Goal: Answer question/provide support

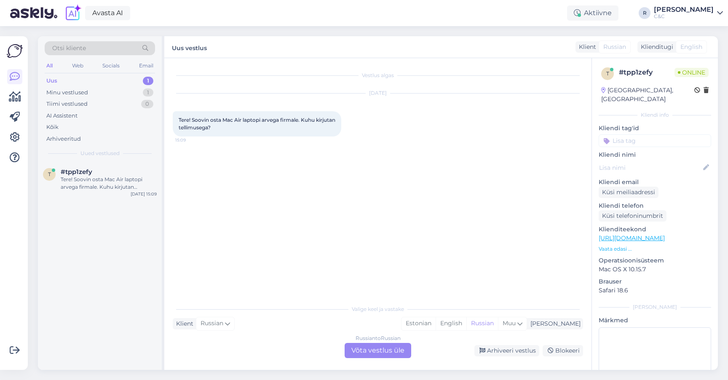
click at [354, 351] on div "Russian to Russian Võta vestlus üle" at bounding box center [377, 350] width 67 height 15
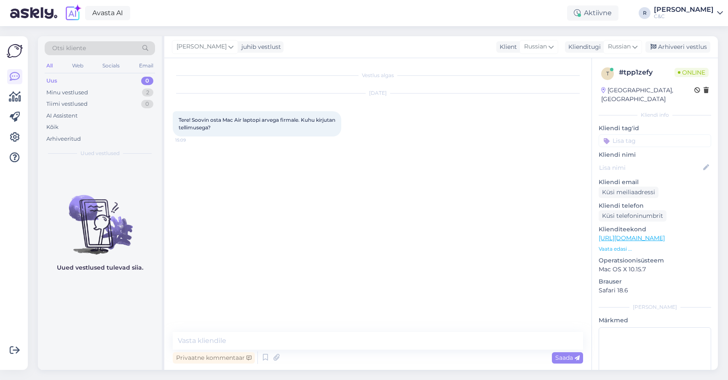
click at [317, 325] on div "Vestlus algas [DATE] Tere! Soovin osta Mac Air laptopi arvega firmale. Kuhu kir…" at bounding box center [377, 214] width 427 height 312
click at [308, 340] on textarea at bounding box center [378, 341] width 410 height 18
type textarea "Tere!"
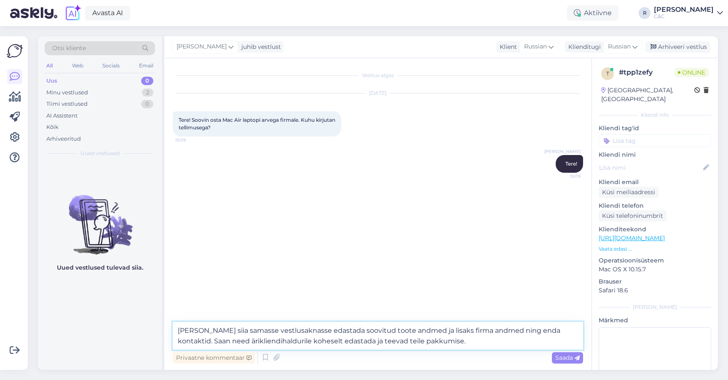
type textarea "[PERSON_NAME] siia samasse vestlusaknasse edastada soovitud toote andmed ja lis…"
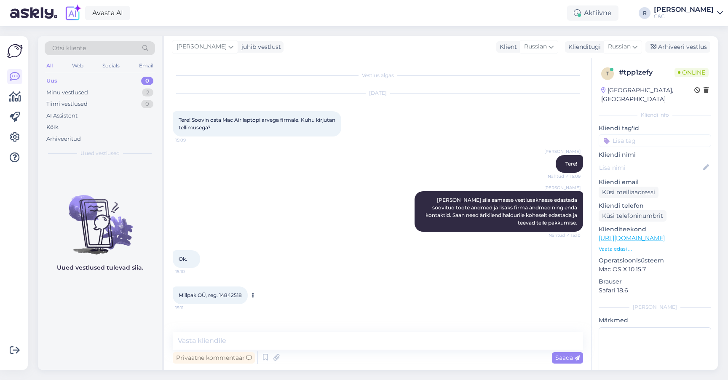
click at [196, 294] on span "Millpak OÜ, reg. 14842518" at bounding box center [210, 295] width 63 height 6
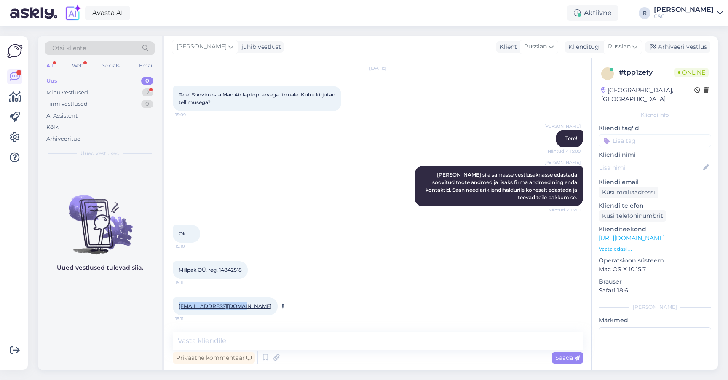
drag, startPoint x: 239, startPoint y: 306, endPoint x: 177, endPoint y: 306, distance: 61.9
click at [177, 306] on div "[EMAIL_ADDRESS][DOMAIN_NAME] 15:11" at bounding box center [225, 306] width 105 height 18
copy link "[EMAIL_ADDRESS][DOMAIN_NAME]"
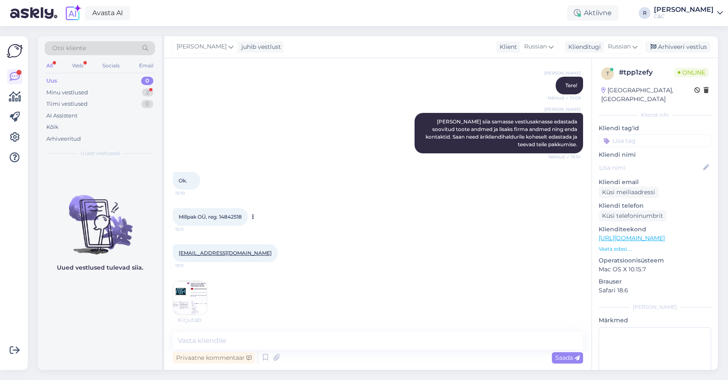
click at [235, 217] on span "Millpak OÜ, reg. 14842518" at bounding box center [210, 216] width 63 height 6
copy div "Millpak OÜ, reg. 14842518 15:11"
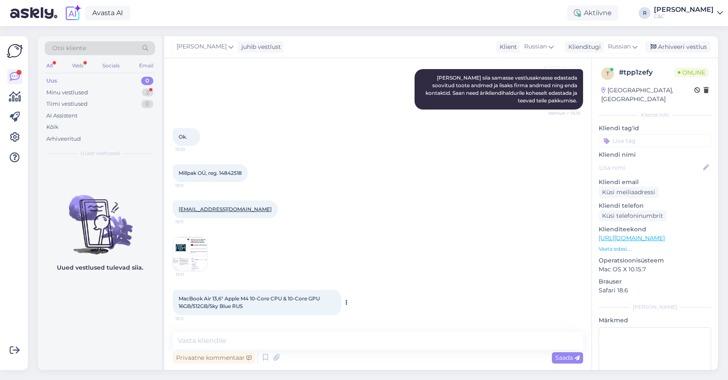
click at [193, 291] on div "MacBook Air 13,6" Apple M4 10-Core CPU & 10-Core GPU 16GB/512GB/Sky Blue RUS 15…" at bounding box center [257, 302] width 168 height 25
click at [198, 293] on div "MacBook Air 13,6" Apple M4 10-Core CPU & 10-Core GPU 16GB/512GB/Sky Blue RUS 15…" at bounding box center [257, 302] width 168 height 25
click at [197, 293] on div "MacBook Air 13,6" Apple M4 10-Core CPU & 10-Core GPU 16GB/512GB/Sky Blue RUS 15…" at bounding box center [257, 302] width 168 height 25
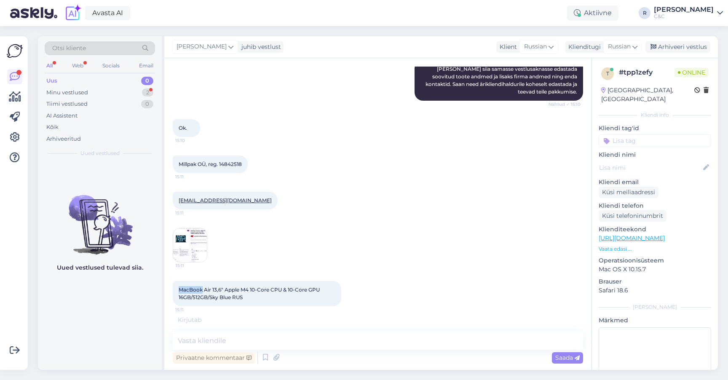
scroll to position [131, 0]
drag, startPoint x: 247, startPoint y: 296, endPoint x: 178, endPoint y: 289, distance: 69.8
click at [178, 289] on div "MacBook Air 13,6" Apple M4 10-Core CPU & 10-Core GPU 16GB/512GB/Sky Blue RUS 15…" at bounding box center [257, 293] width 168 height 25
copy span "MacBook Air 13,6" Apple M4 10-Core CPU & 10-Core GPU 16GB/512GB/Sky Blue RUS"
click at [181, 229] on img at bounding box center [190, 245] width 34 height 34
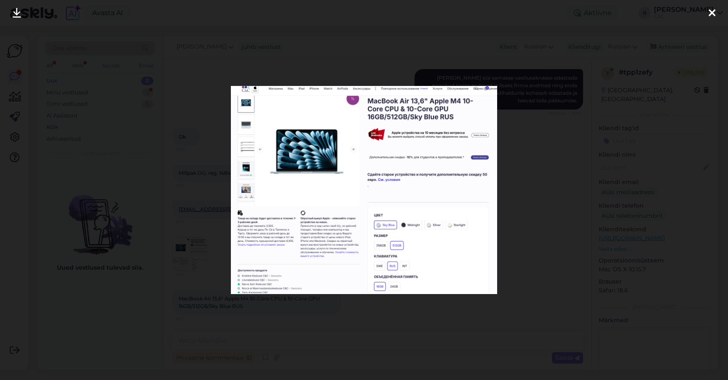
scroll to position [122, 0]
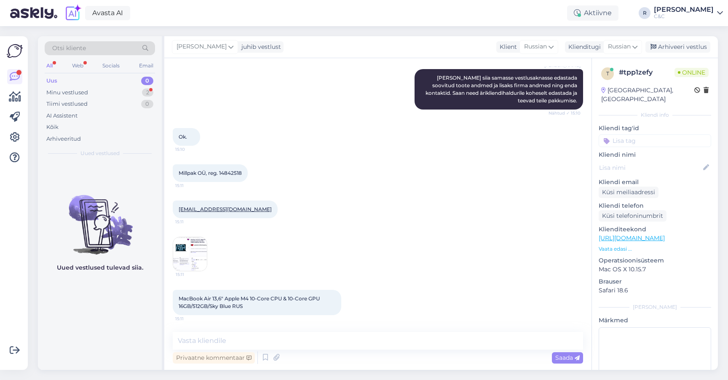
click at [250, 331] on div "Vestlus algas [DATE] Tere! Soovin osta Mac Air laptopi arvega firmale. Kuhu kir…" at bounding box center [377, 214] width 427 height 312
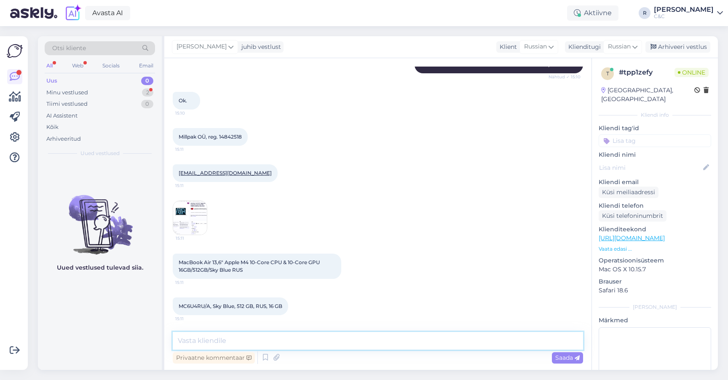
click at [243, 337] on textarea at bounding box center [378, 341] width 410 height 18
drag, startPoint x: 211, startPoint y: 306, endPoint x: 175, endPoint y: 306, distance: 35.8
click at [175, 306] on div "MC6U4RU/A, Sky Blue, 512 GB, [GEOGRAPHIC_DATA], 16 GB 15:11" at bounding box center [230, 306] width 115 height 18
copy span "MC6U4RU/A"
click at [232, 334] on textarea at bounding box center [378, 341] width 410 height 18
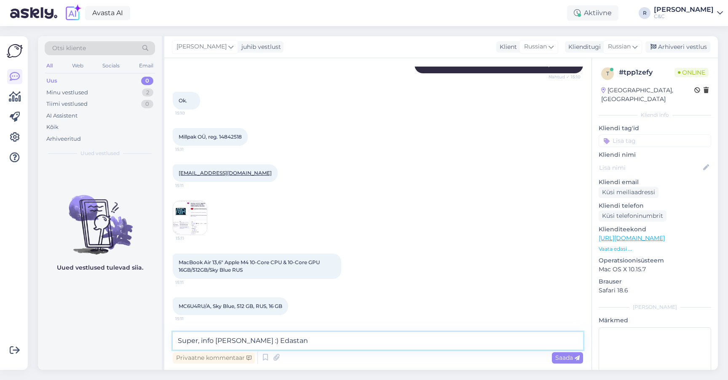
type textarea "Super, info [PERSON_NAME] :) Edastan!"
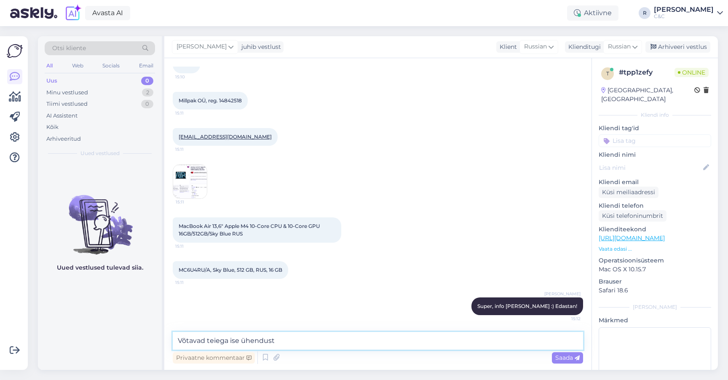
type textarea "Võtavad teiega ise ühendust."
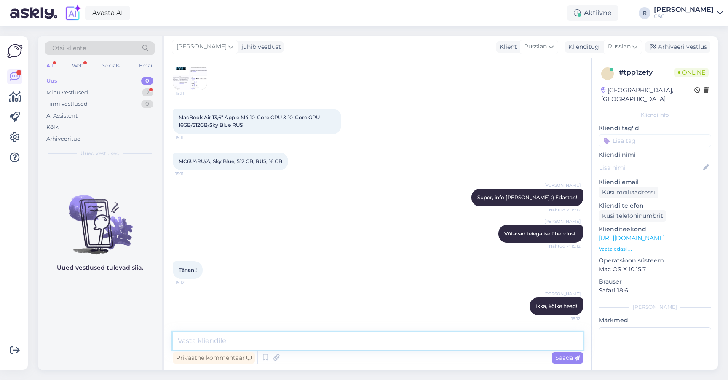
scroll to position [339, 0]
